Goal: Check status: Check status

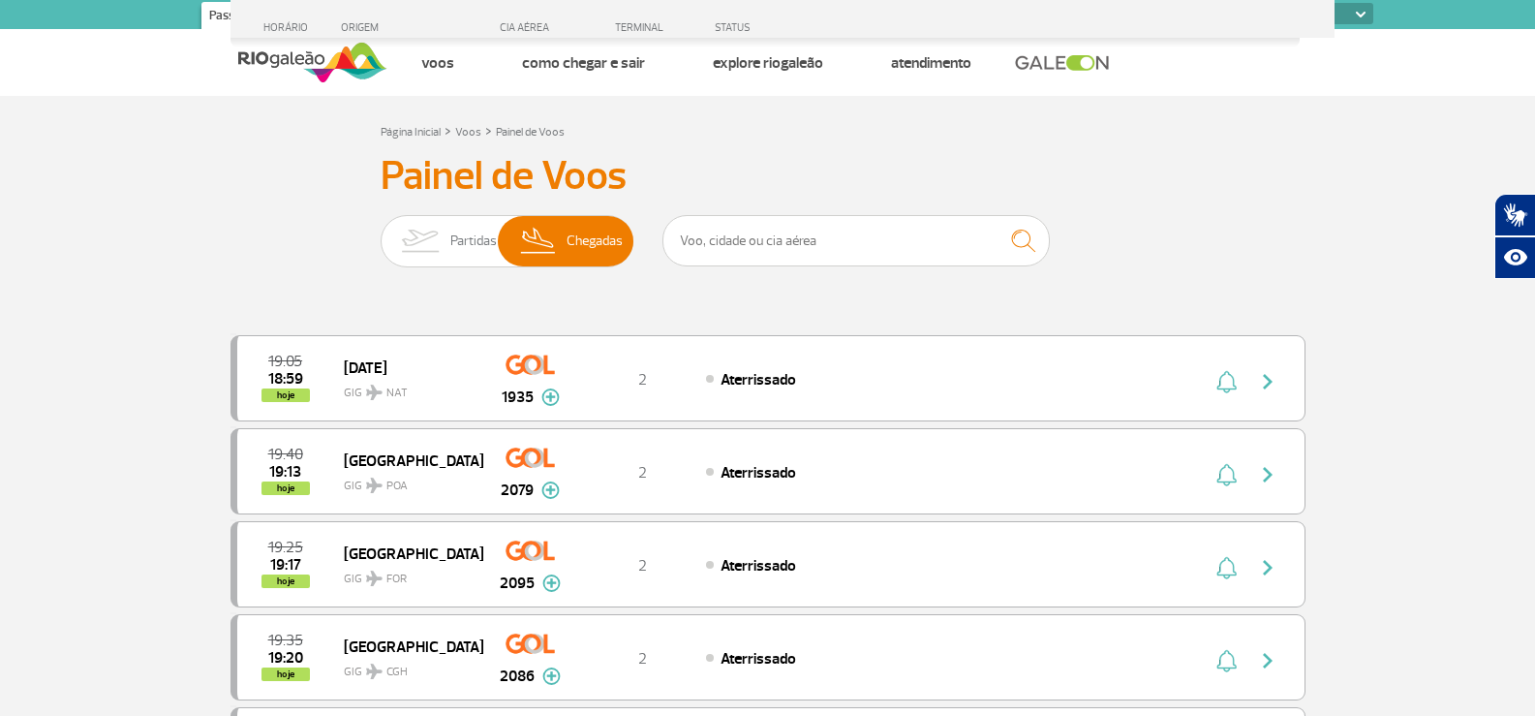
select select
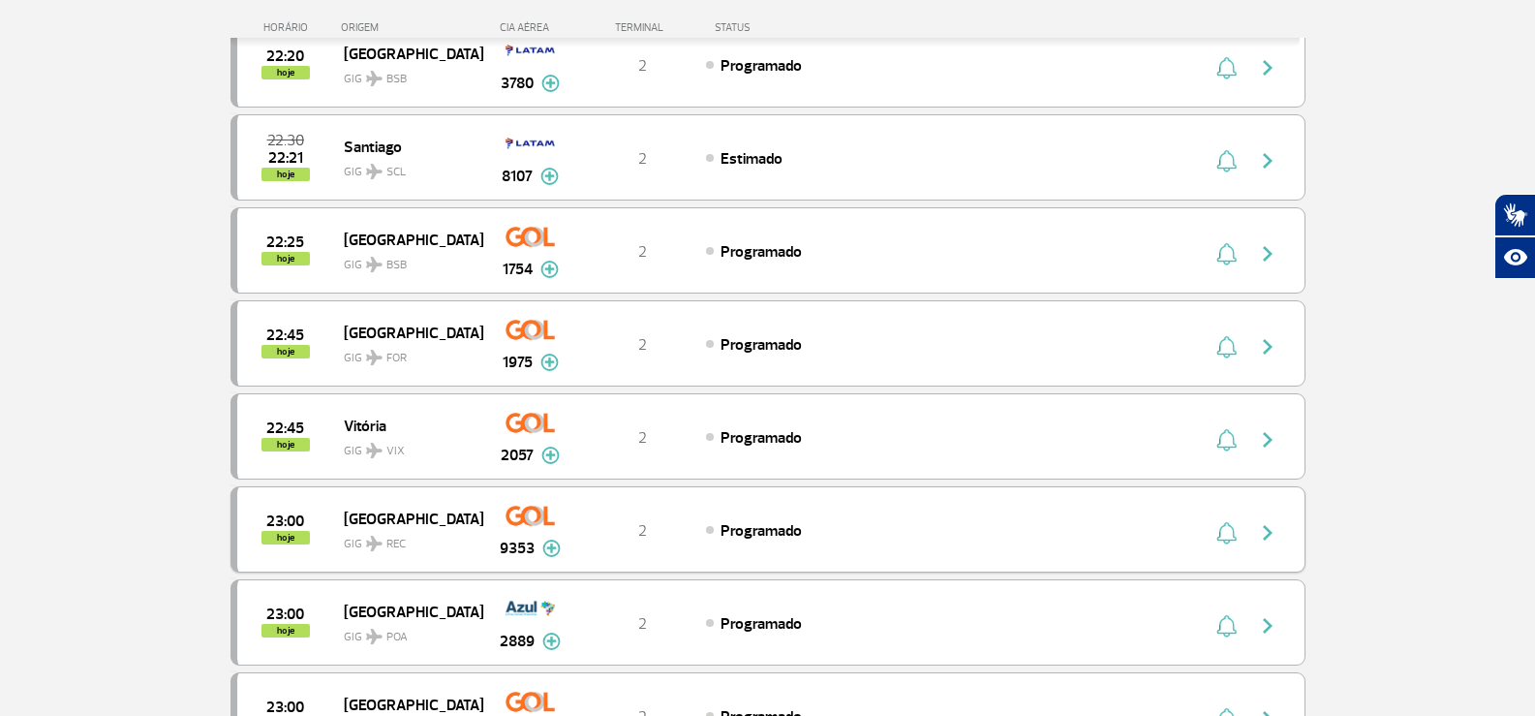
scroll to position [3197, 0]
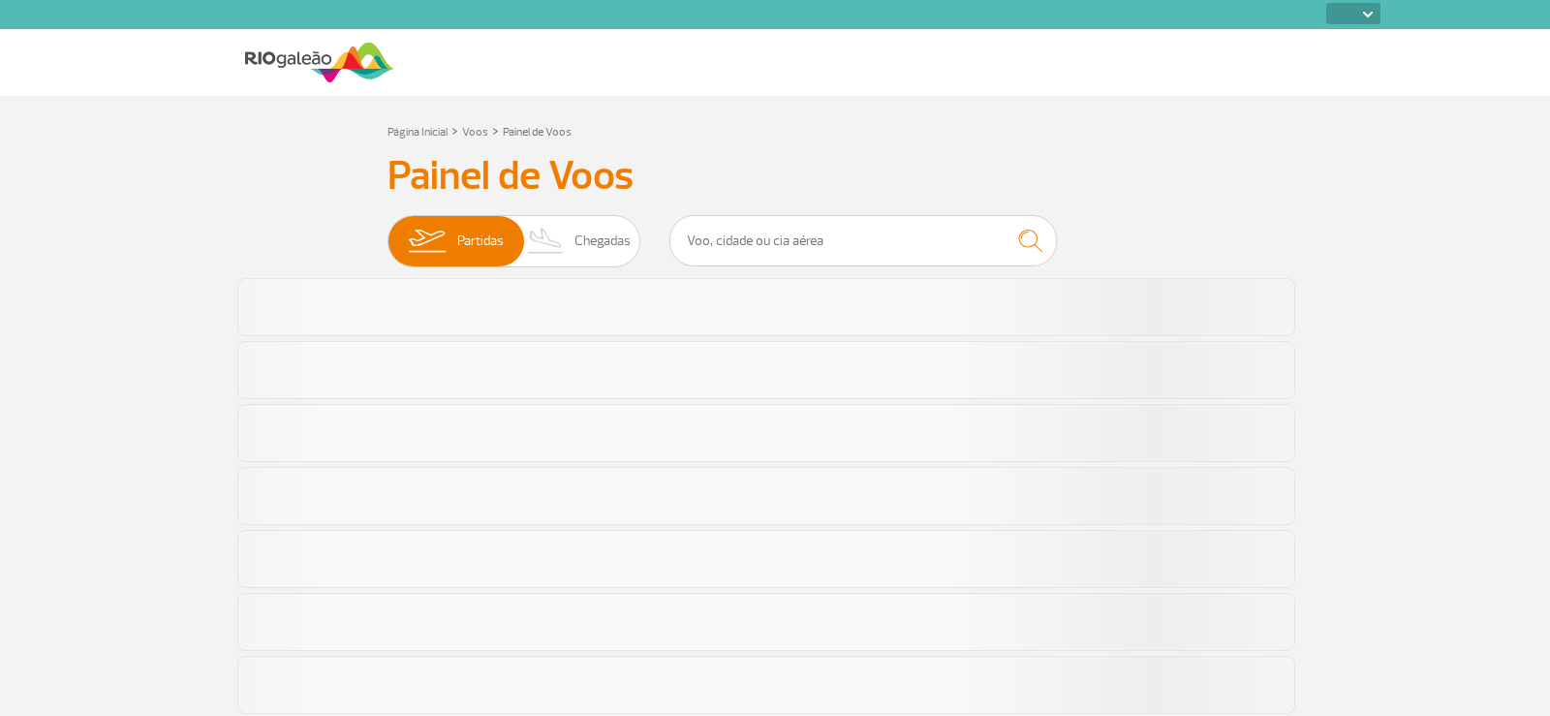
select select
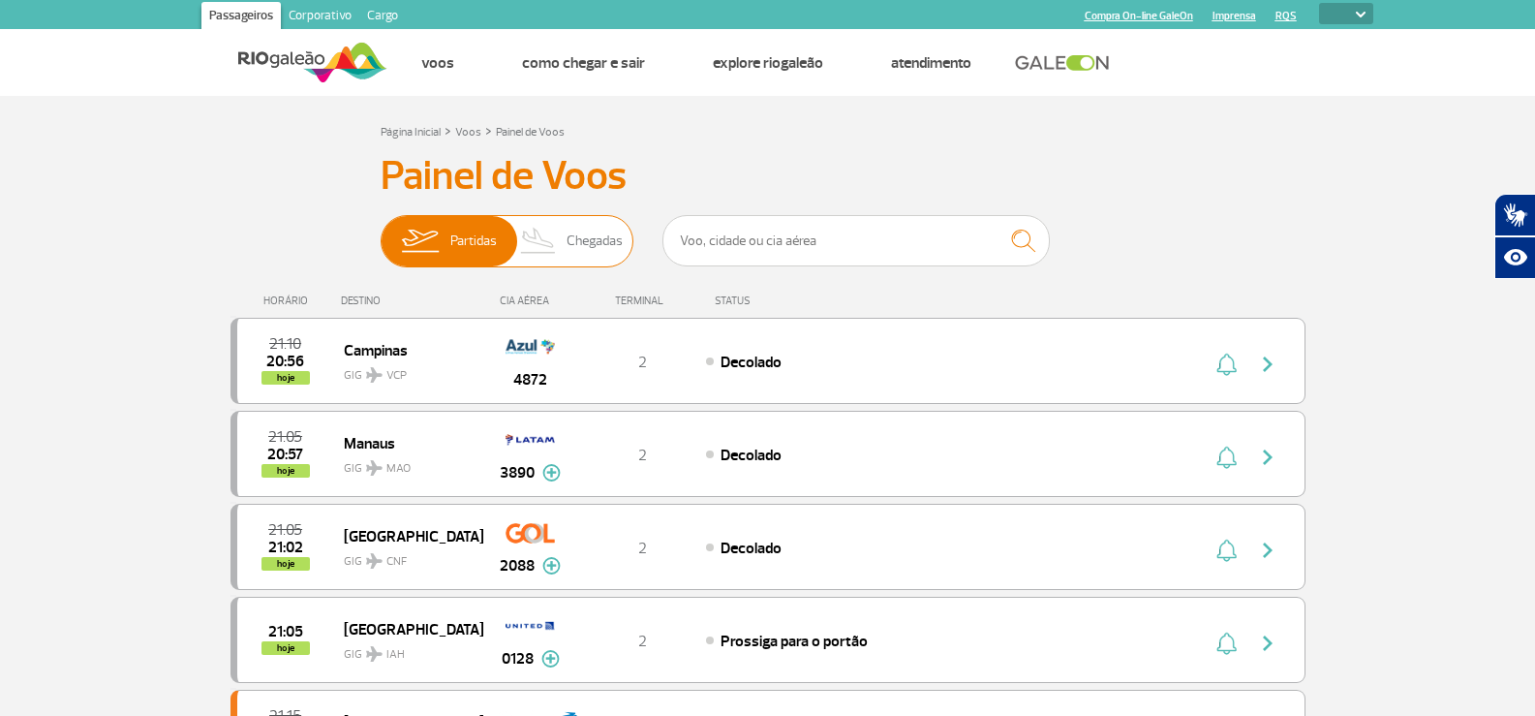
click at [600, 252] on span "Chegadas" at bounding box center [595, 241] width 56 height 50
click at [381, 232] on input "Partidas Chegadas" at bounding box center [381, 232] width 0 height 0
